Goal: Task Accomplishment & Management: Use online tool/utility

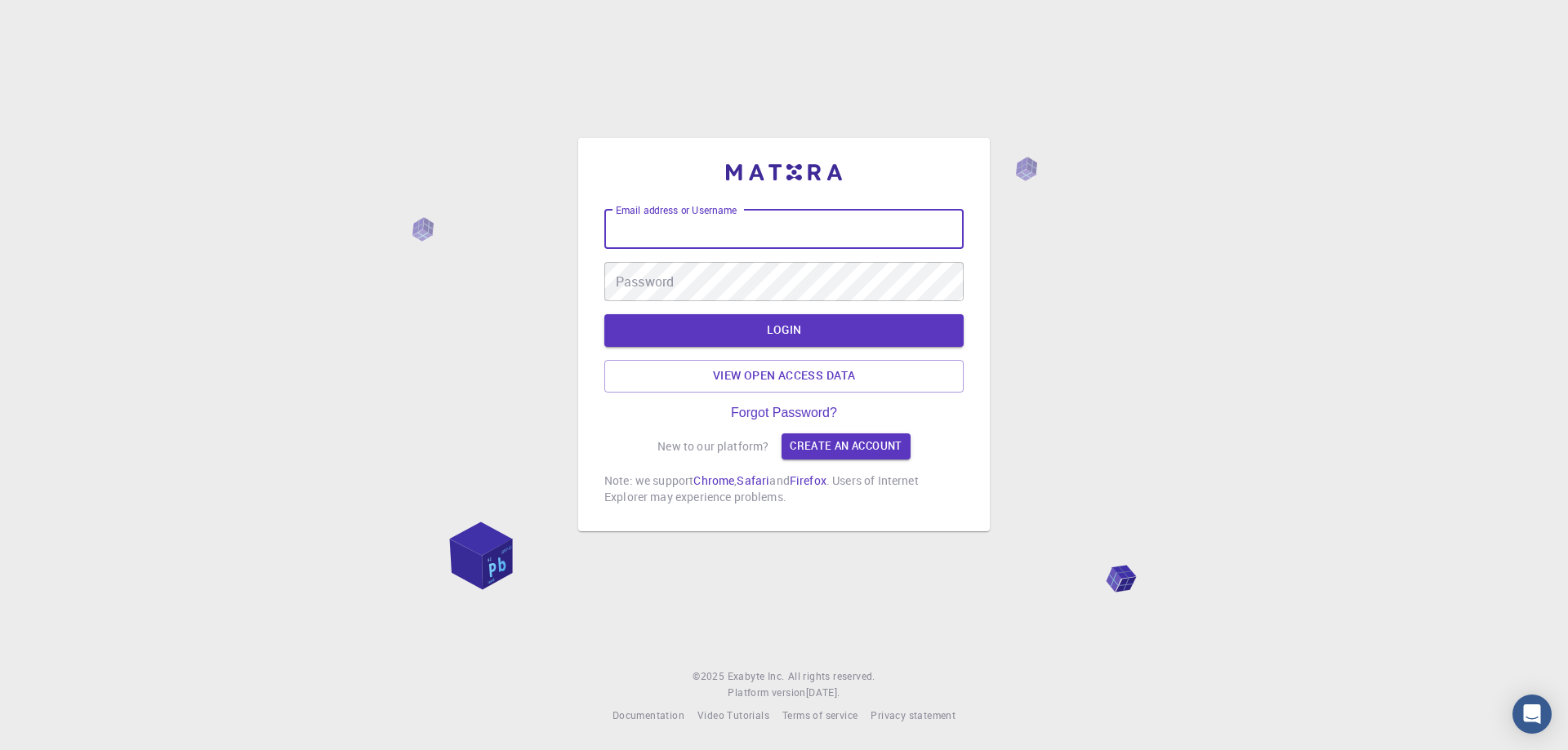
click at [745, 240] on input "Email address or Username" at bounding box center [784, 229] width 359 height 39
type input "esacari"
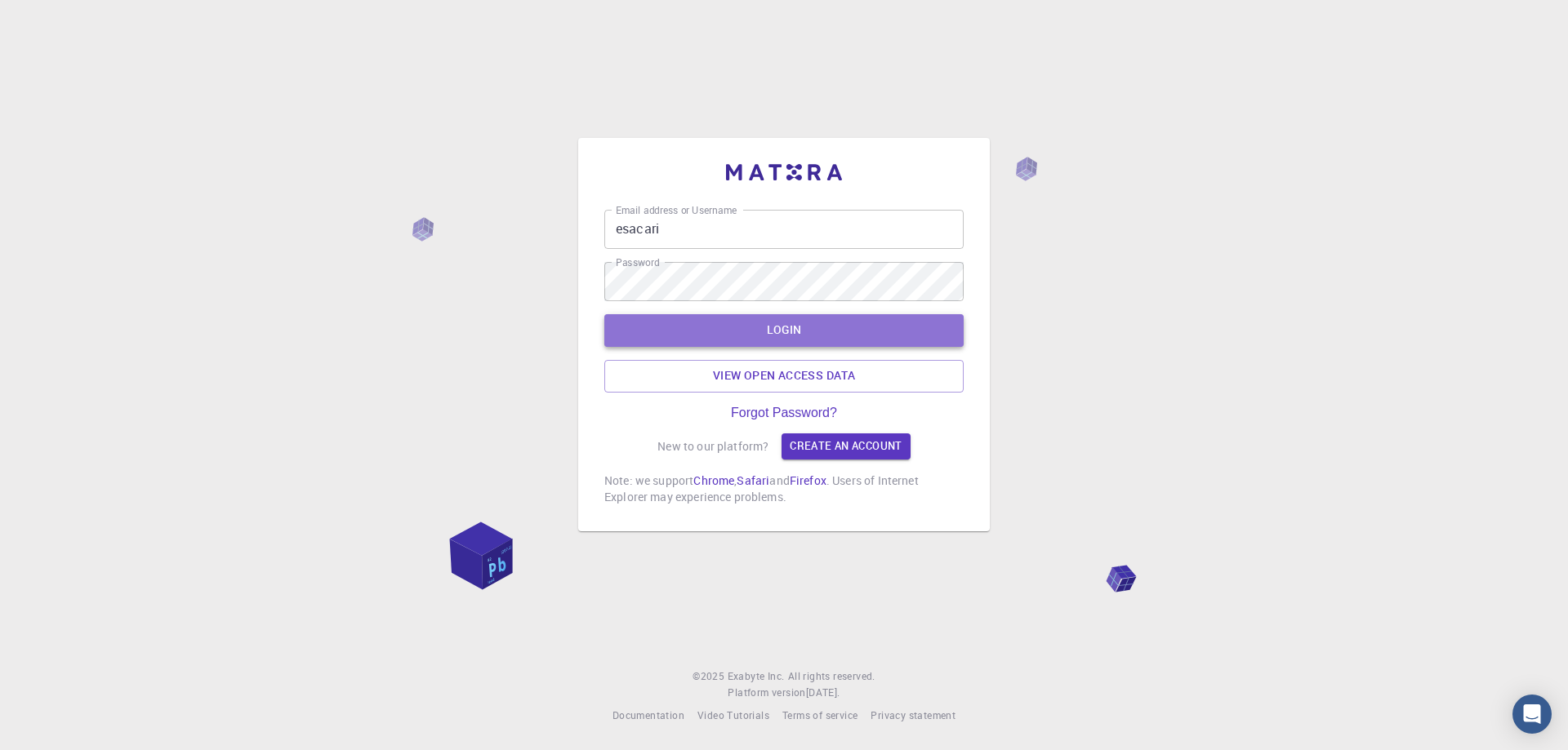
click at [812, 333] on button "LOGIN" at bounding box center [784, 331] width 359 height 33
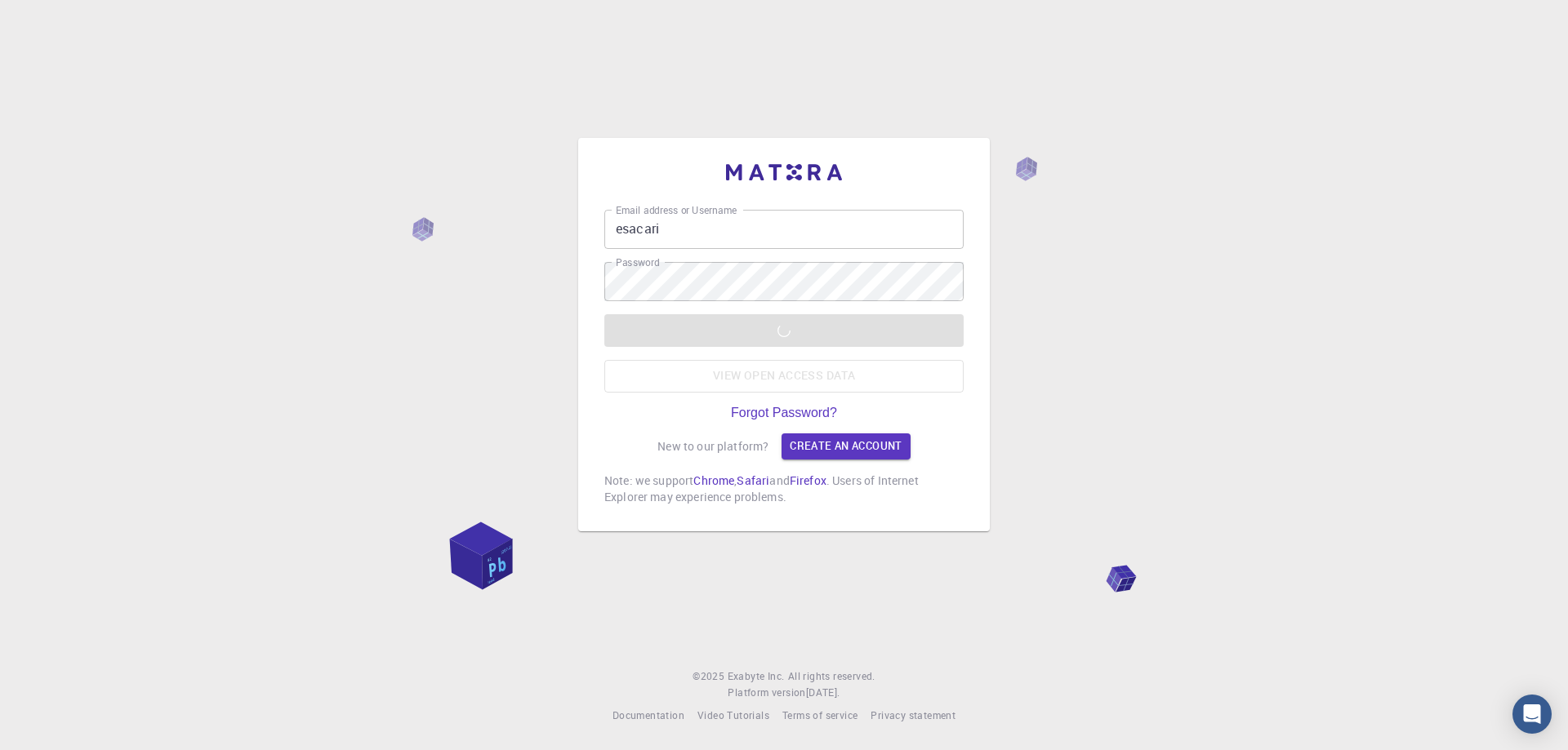
click at [799, 331] on div "LOGIN View open access data" at bounding box center [784, 353] width 359 height 78
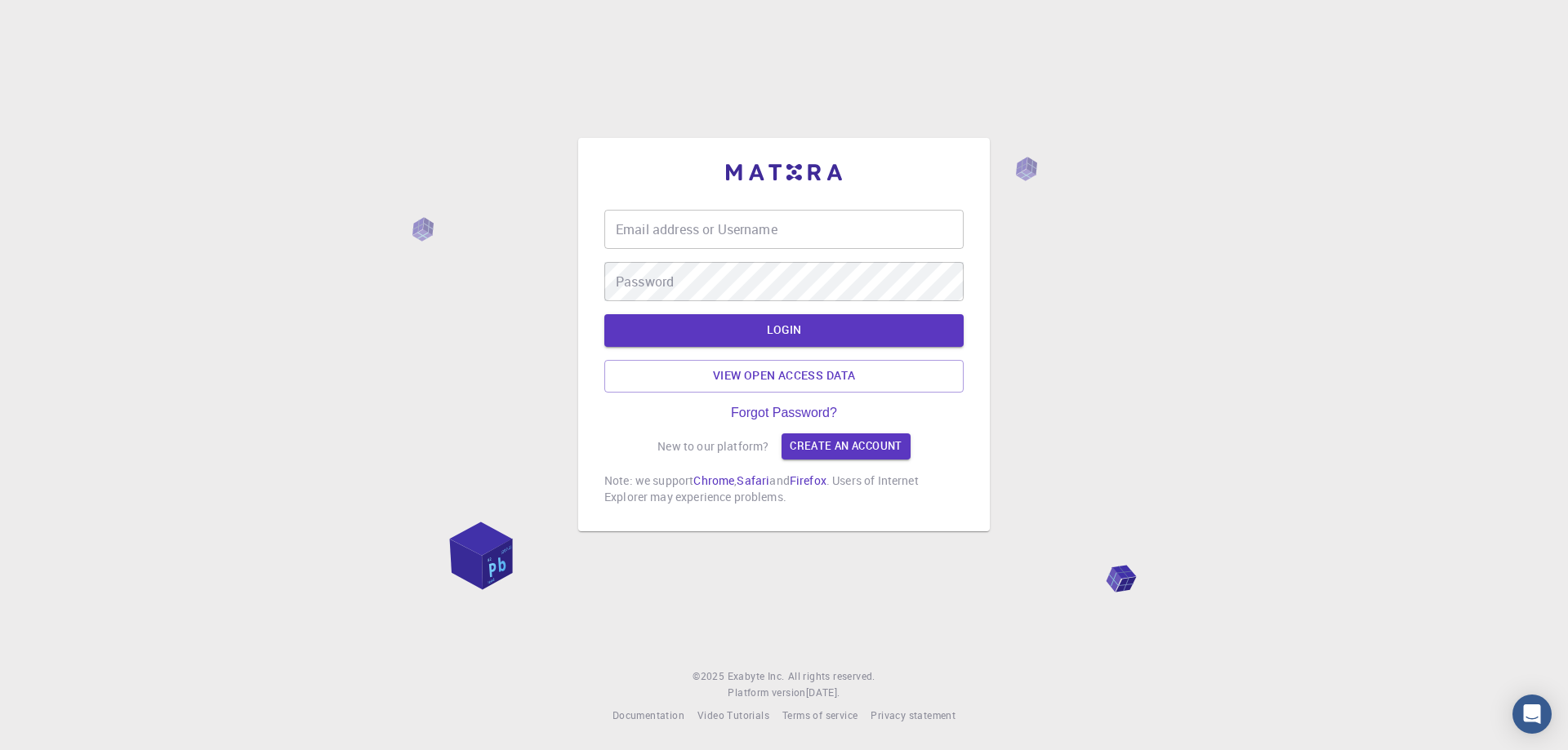
click at [742, 245] on input "Email address or Username" at bounding box center [784, 229] width 359 height 39
type input "esacari"
click at [786, 336] on button "LOGIN" at bounding box center [784, 331] width 359 height 33
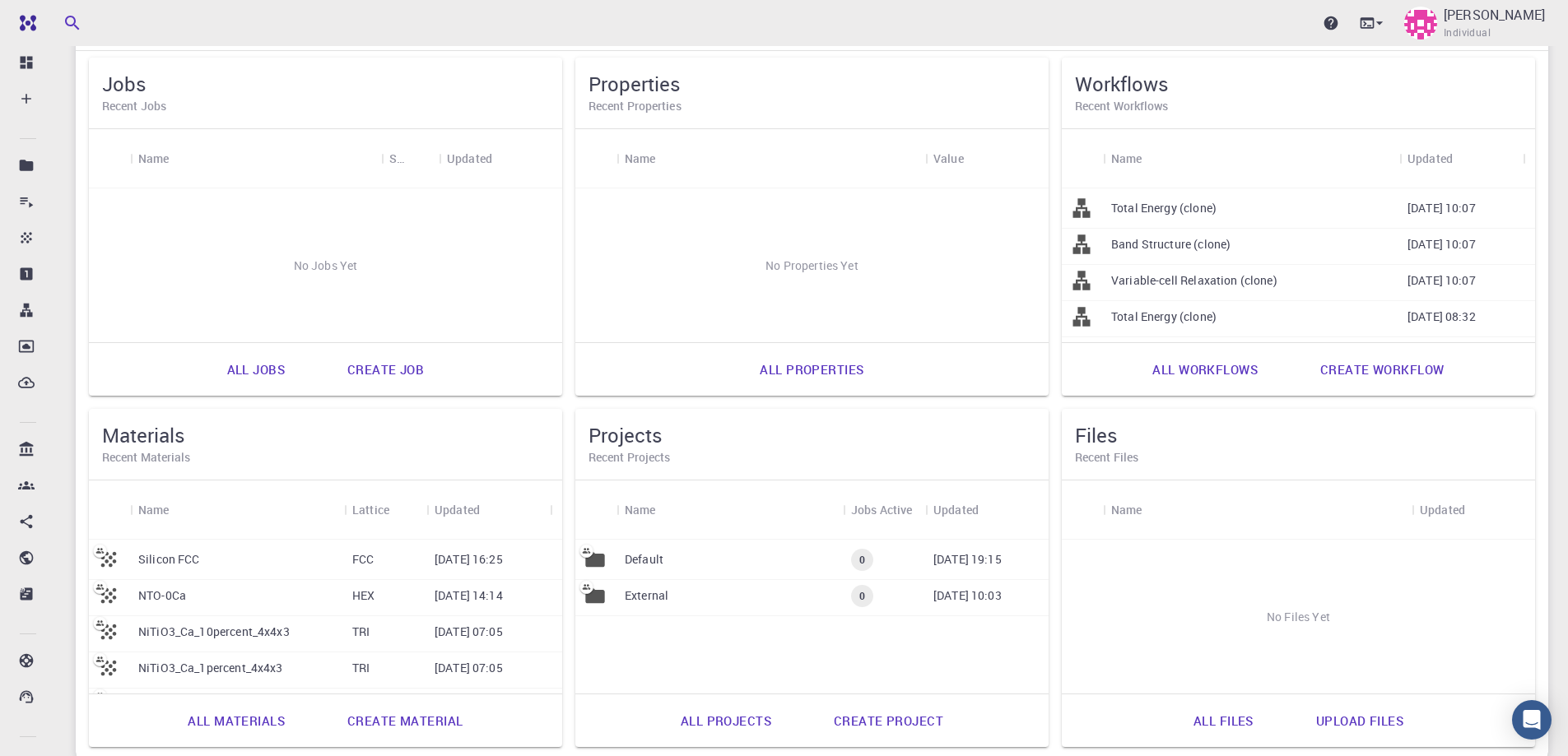
scroll to position [260, 0]
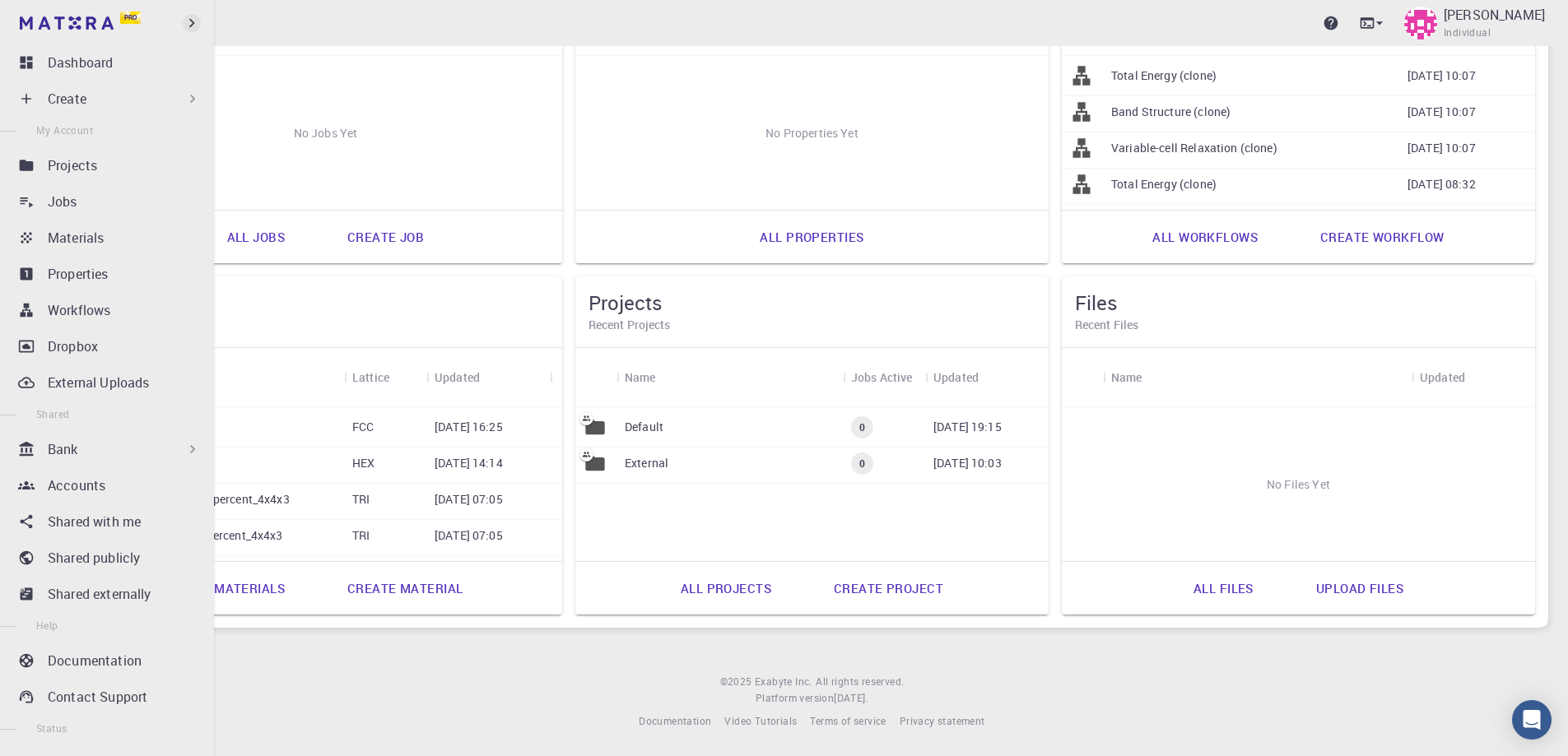
click at [189, 22] on icon "button" at bounding box center [191, 23] width 18 height 18
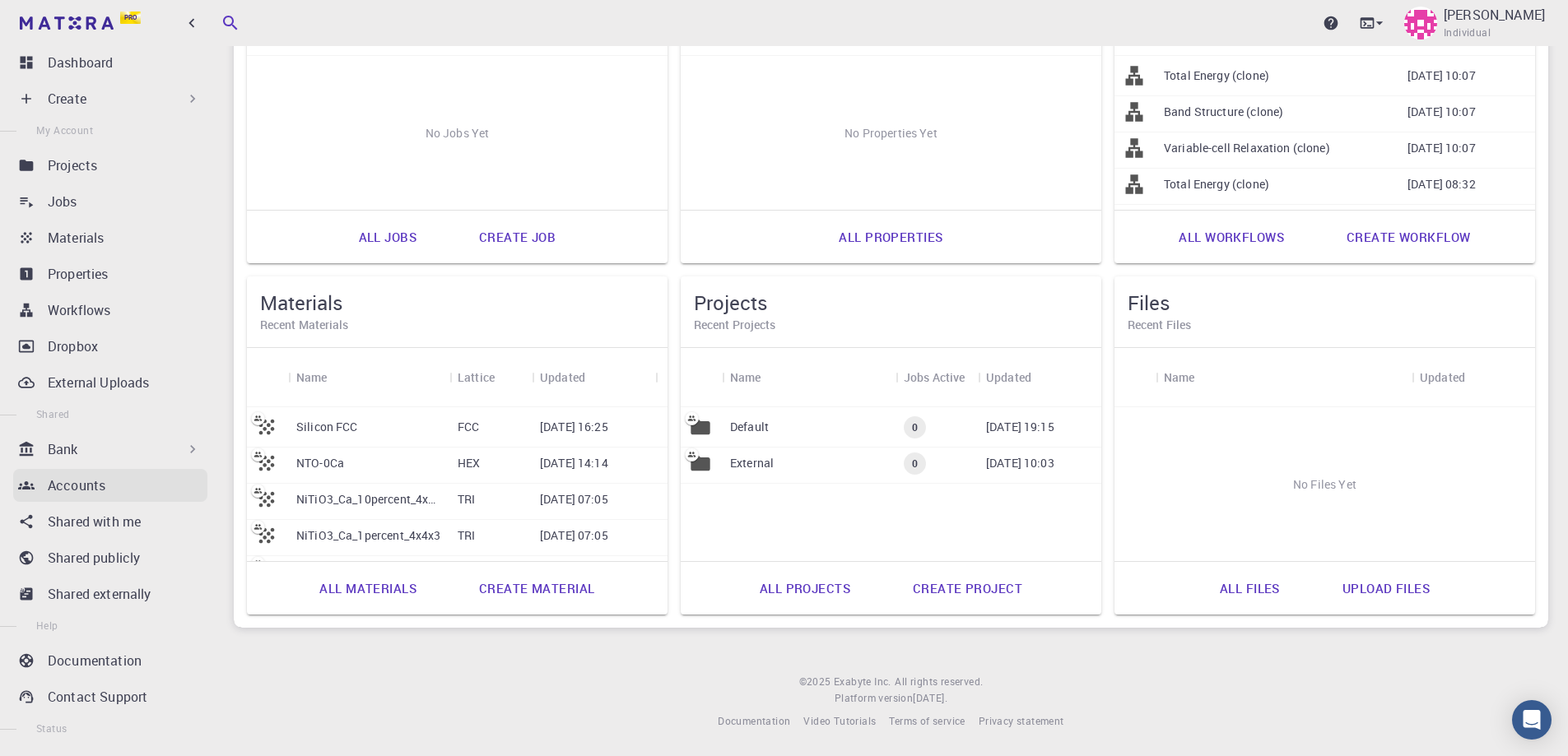
scroll to position [63, 0]
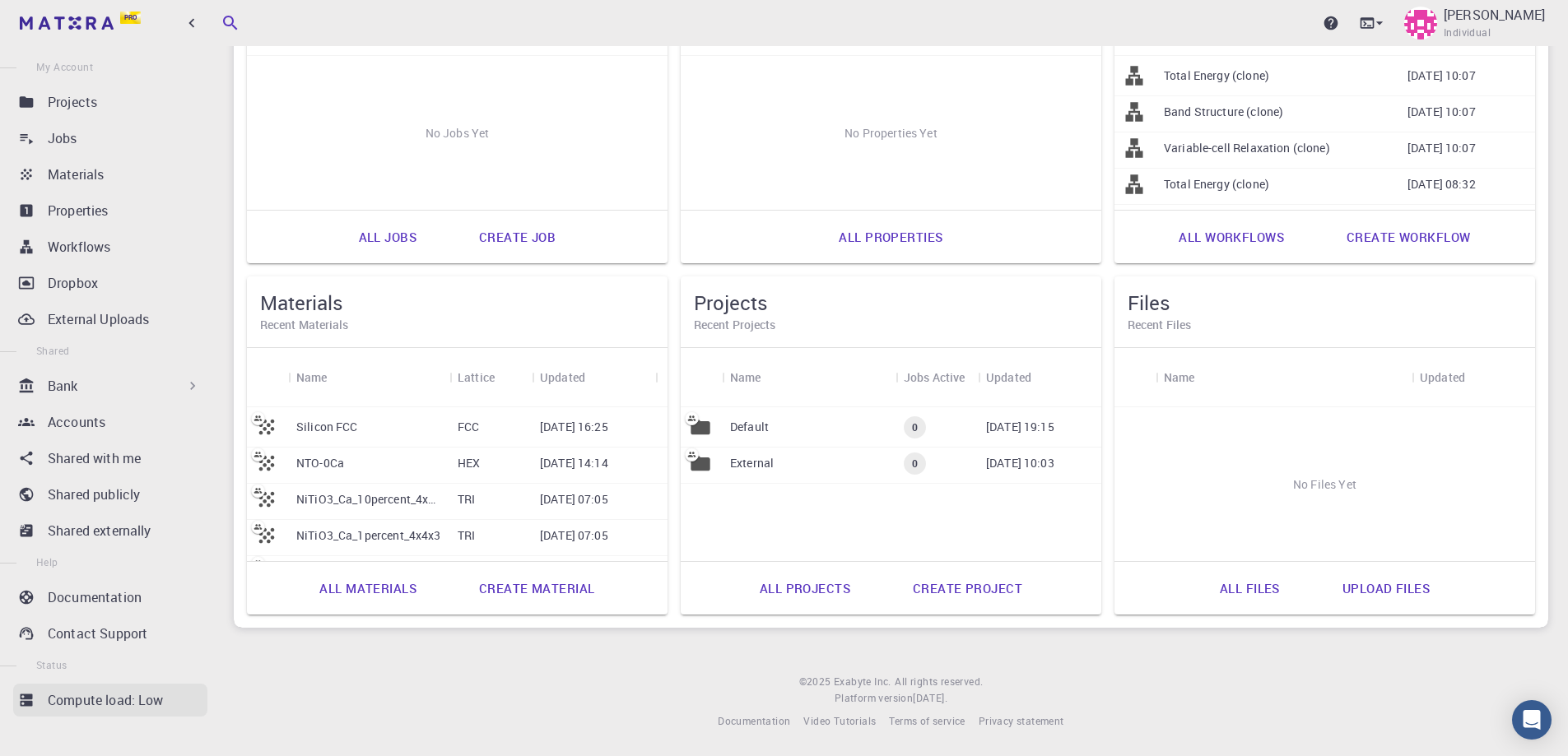
click at [133, 700] on p "Compute load: Low" at bounding box center [105, 699] width 116 height 19
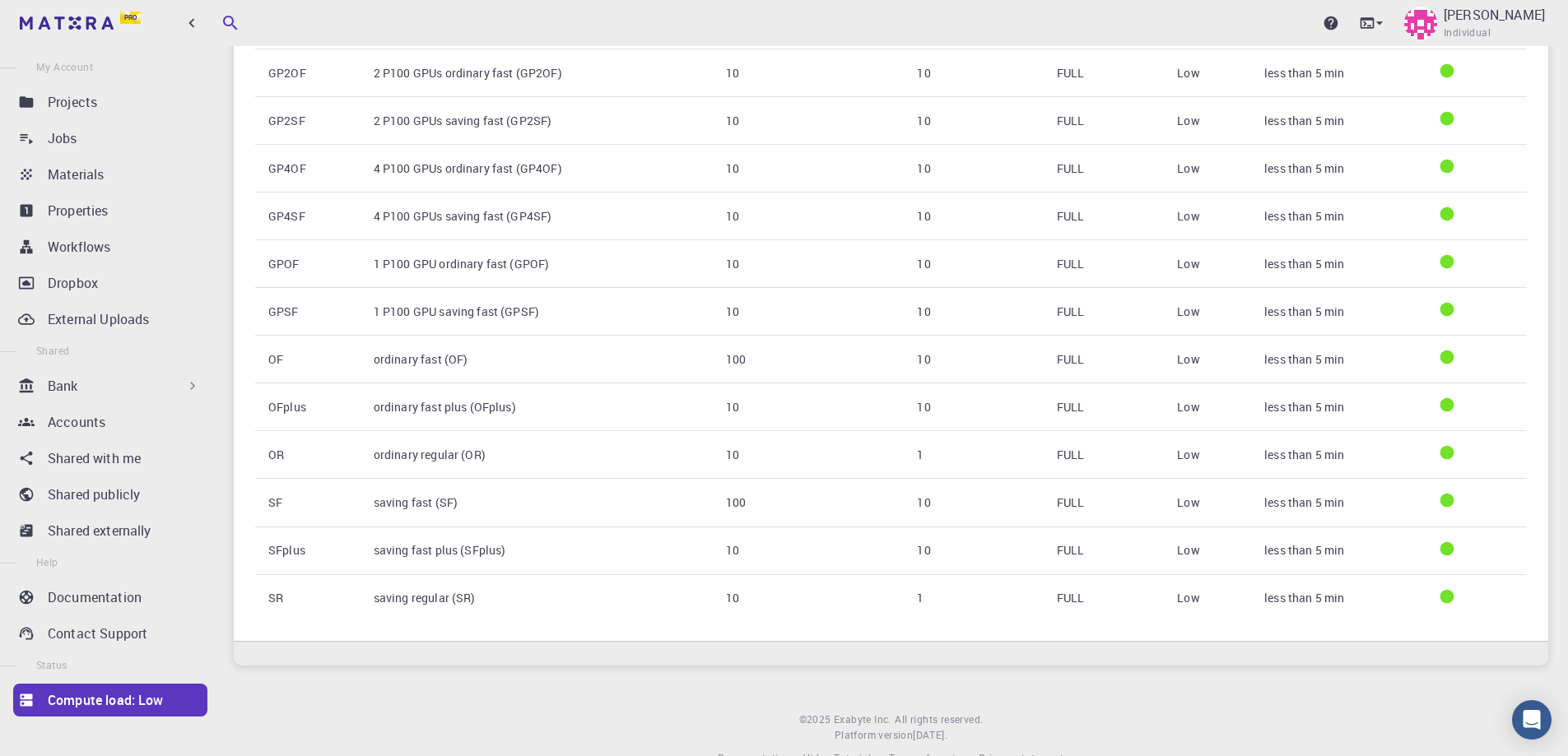
scroll to position [1503, 0]
